Goal: Information Seeking & Learning: Learn about a topic

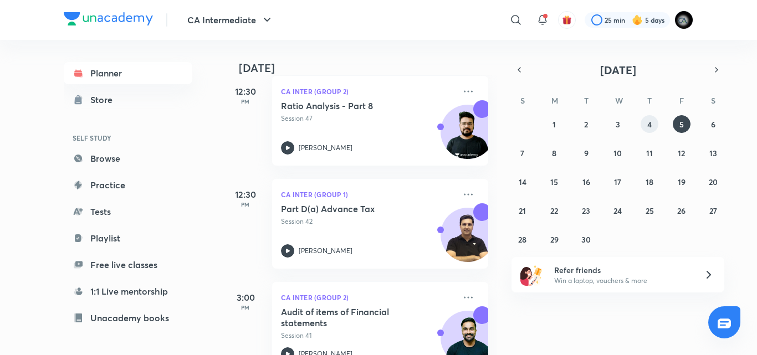
click at [645, 129] on button "4" at bounding box center [650, 124] width 18 height 18
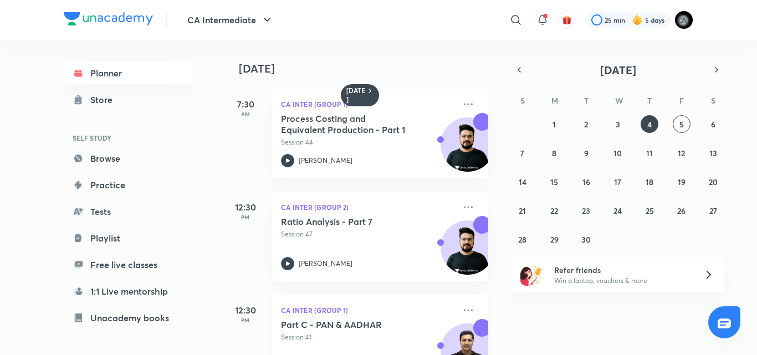
click at [390, 329] on h5 "Part C - PAN & AADHAR" at bounding box center [350, 324] width 138 height 11
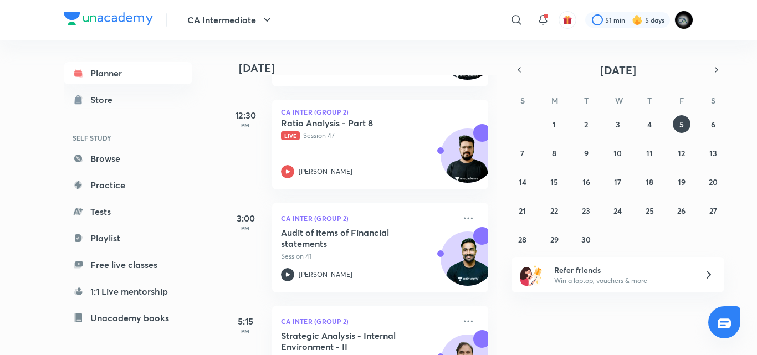
scroll to position [376, 0]
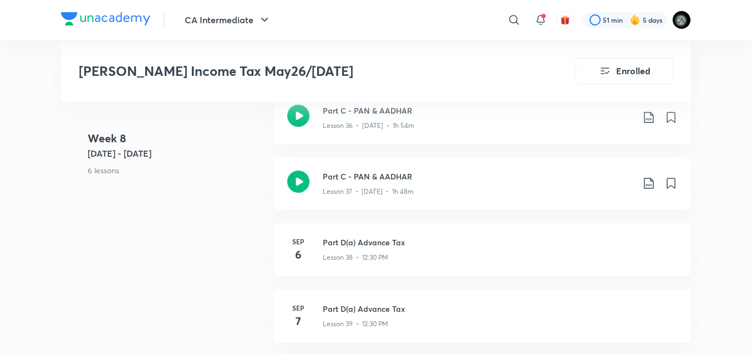
scroll to position [3598, 0]
